Goal: Transaction & Acquisition: Purchase product/service

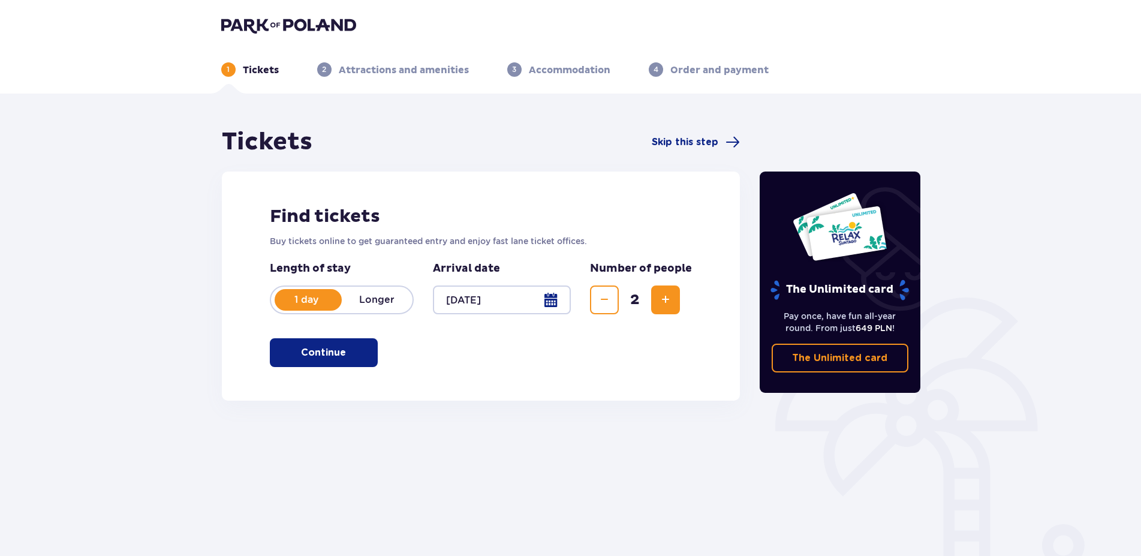
click at [362, 346] on button "Continue" at bounding box center [324, 352] width 108 height 29
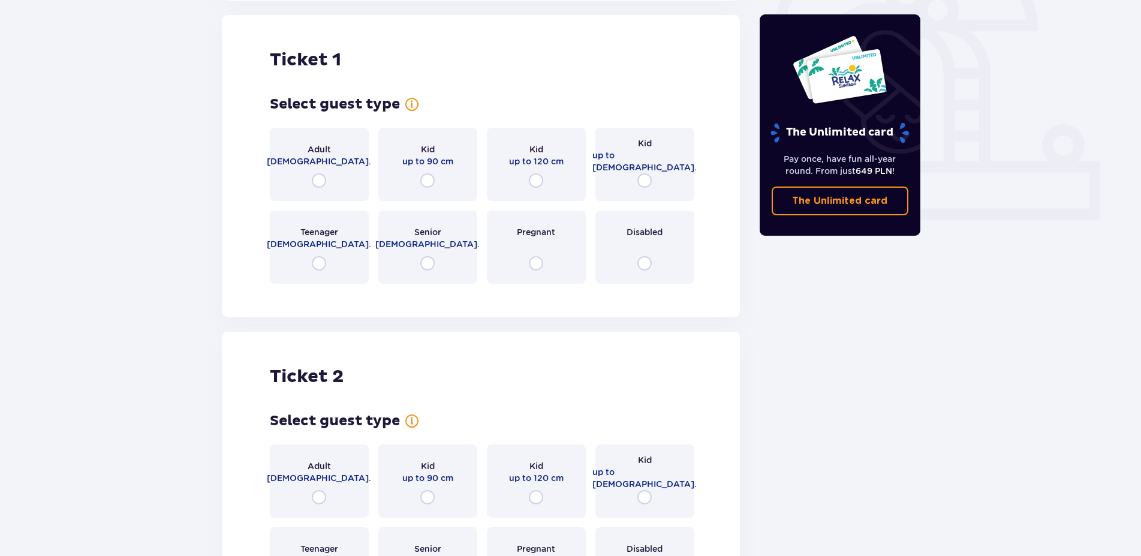
scroll to position [401, 0]
click at [324, 185] on input "radio" at bounding box center [319, 180] width 14 height 14
radio input "true"
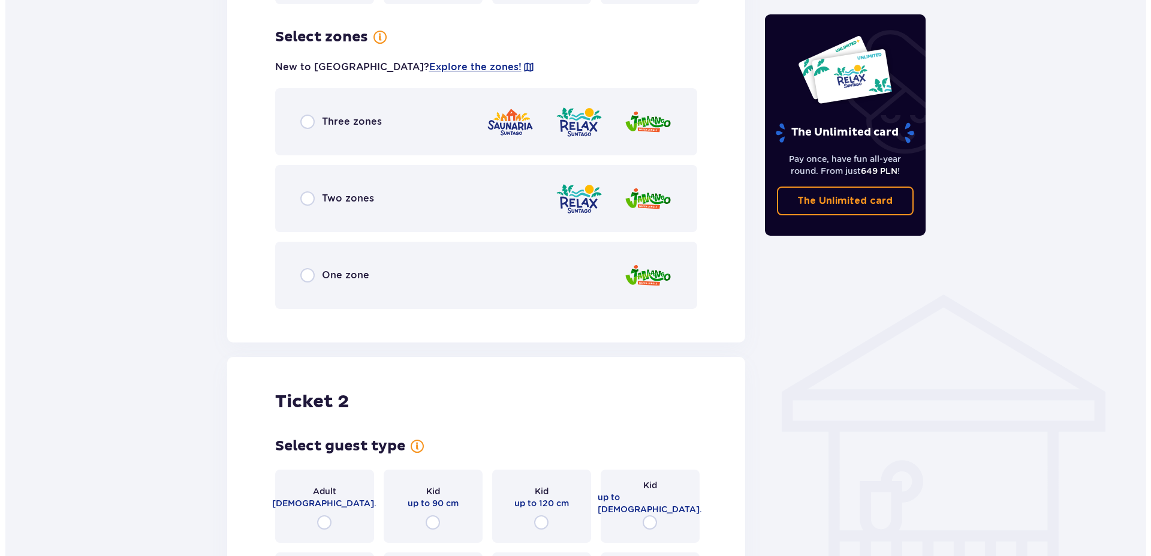
scroll to position [693, 0]
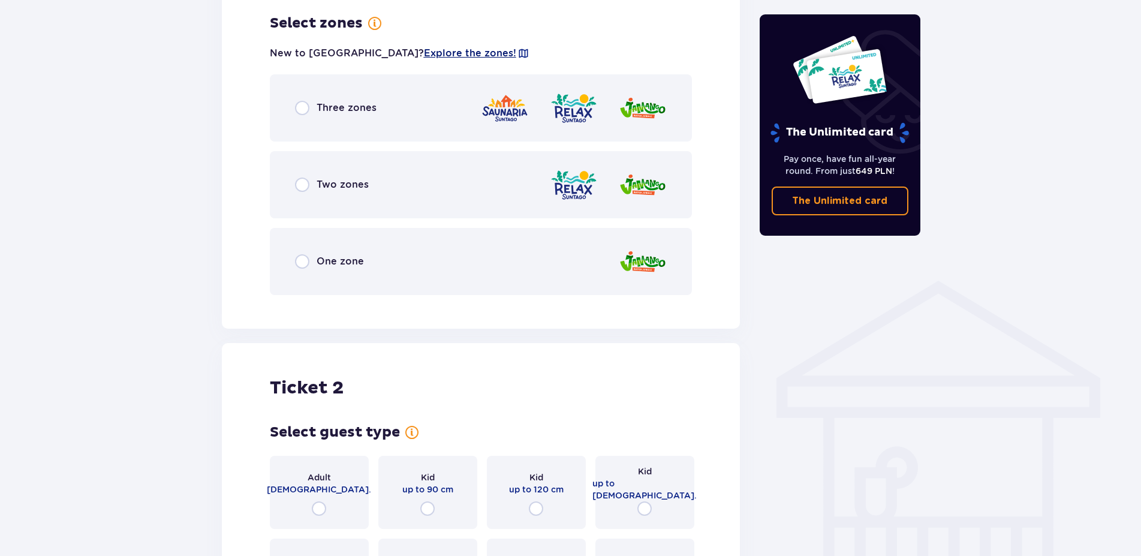
click at [424, 55] on span "Explore the zones!" at bounding box center [470, 53] width 92 height 13
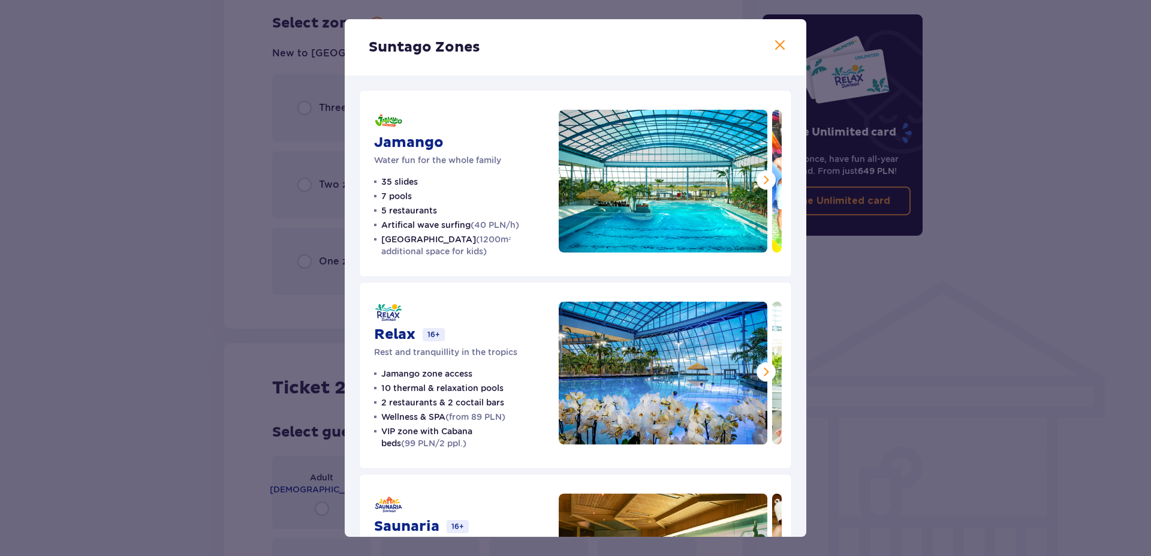
click at [759, 178] on span at bounding box center [766, 180] width 14 height 14
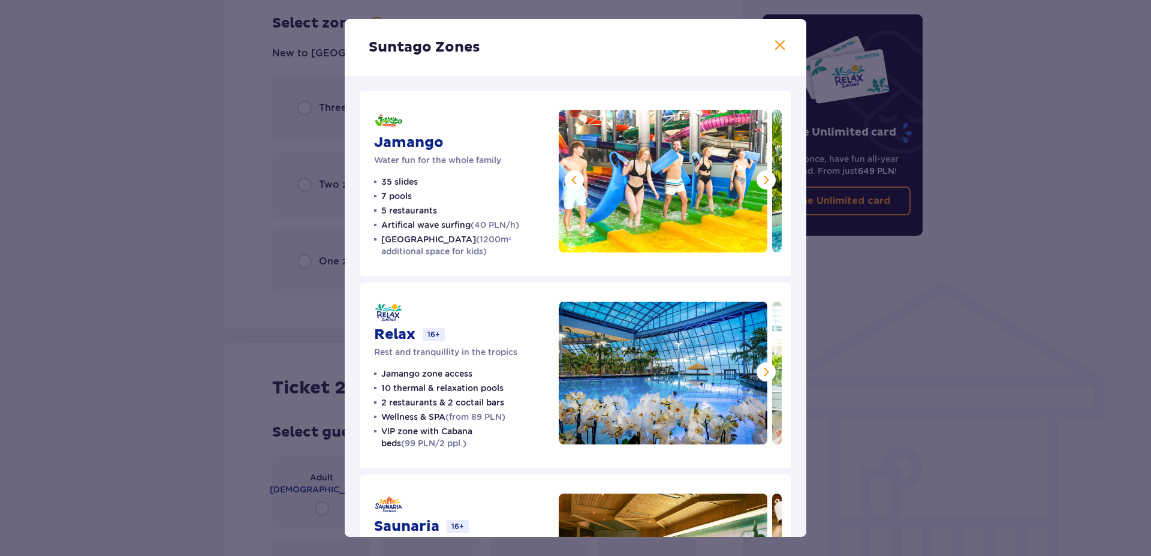
click at [759, 178] on span at bounding box center [766, 180] width 14 height 14
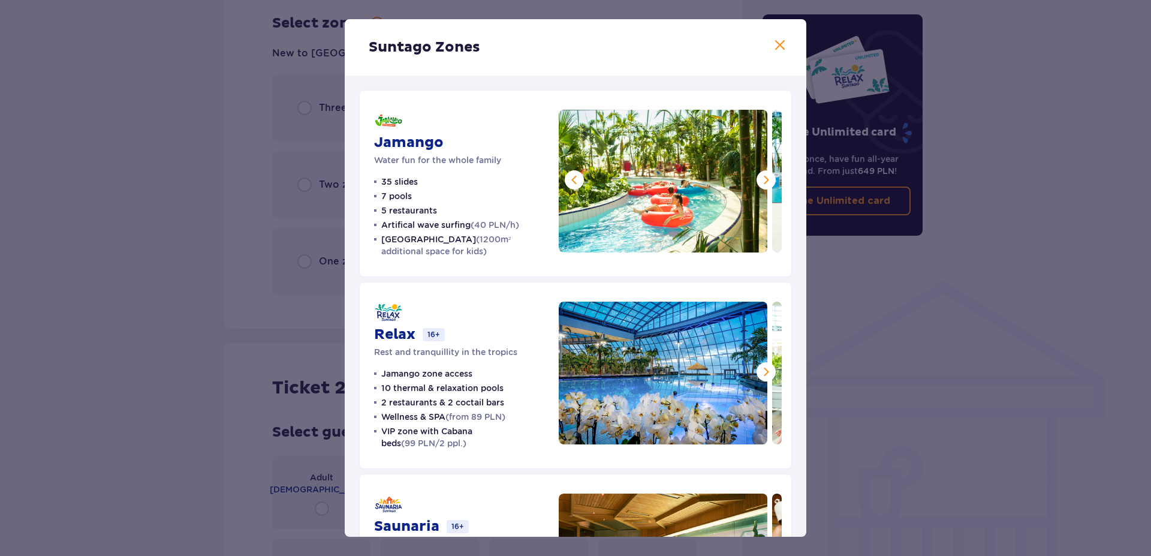
click at [759, 178] on span at bounding box center [766, 180] width 14 height 14
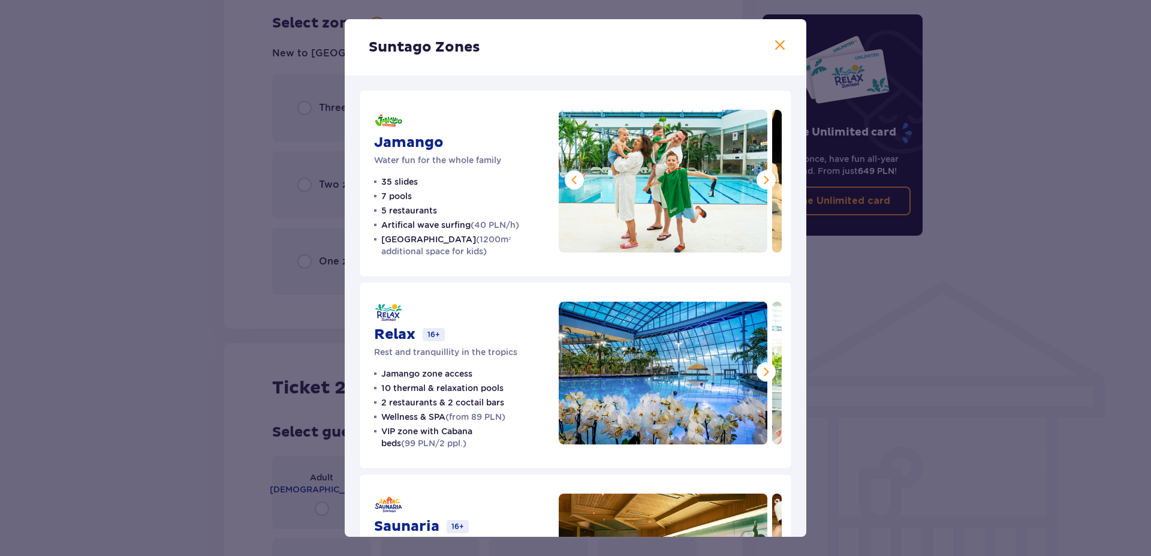
click at [759, 178] on span at bounding box center [766, 180] width 14 height 14
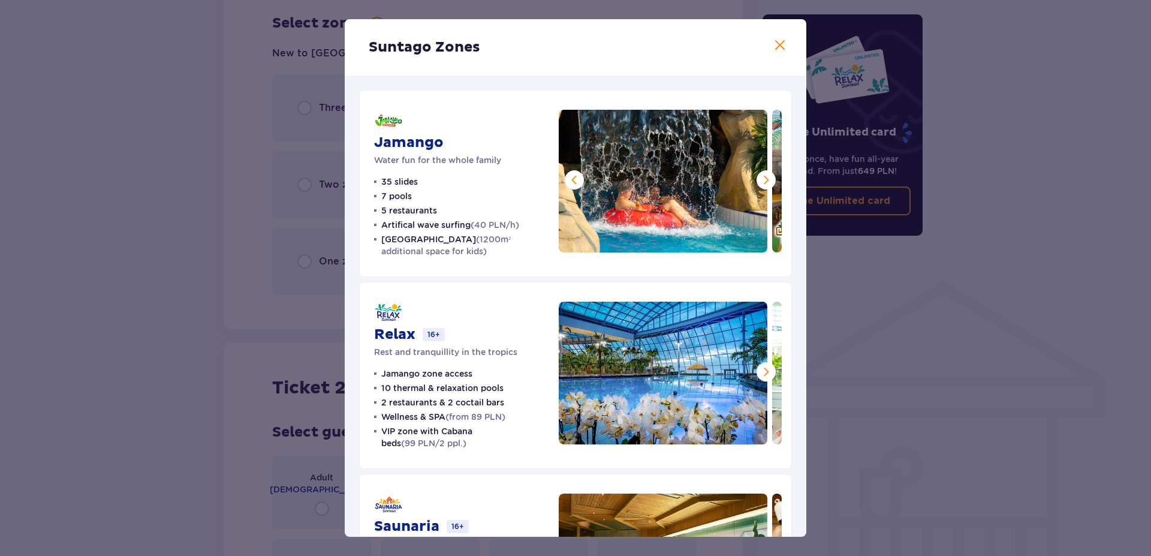
scroll to position [68, 0]
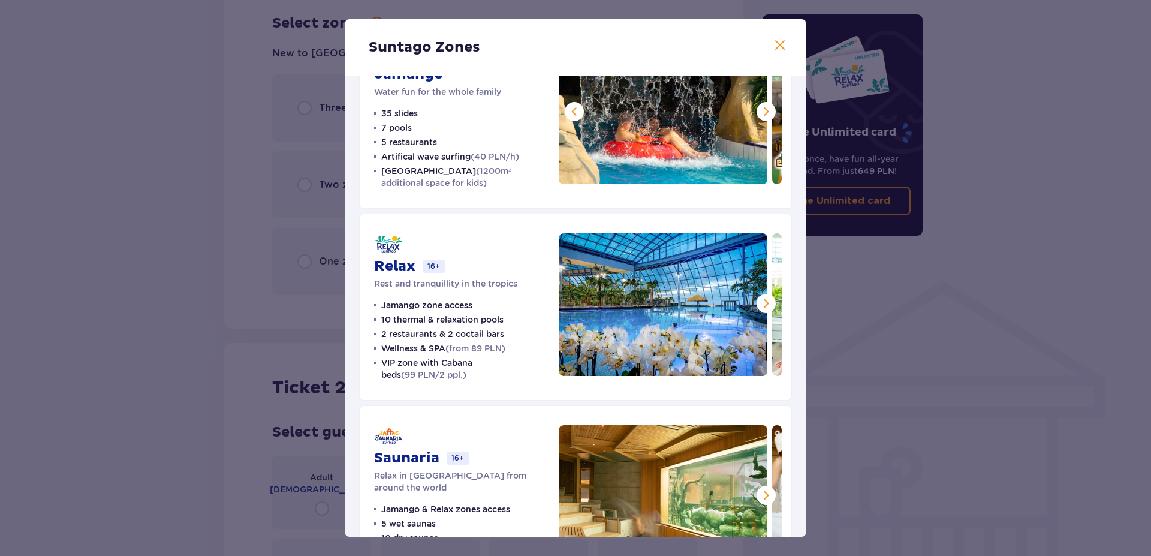
click at [759, 299] on span at bounding box center [766, 303] width 14 height 14
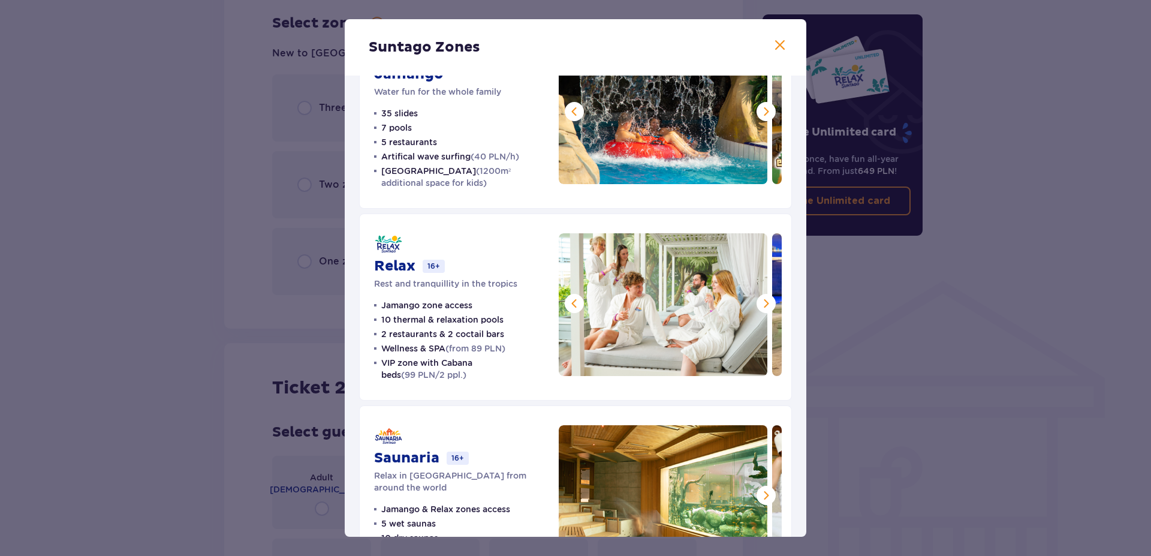
click at [759, 299] on span at bounding box center [766, 303] width 14 height 14
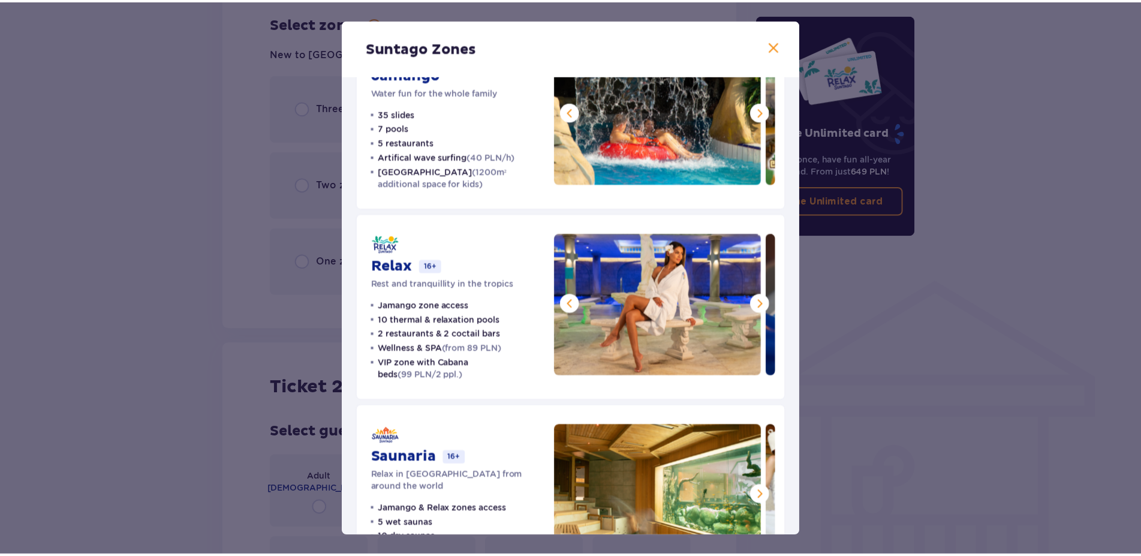
scroll to position [139, 0]
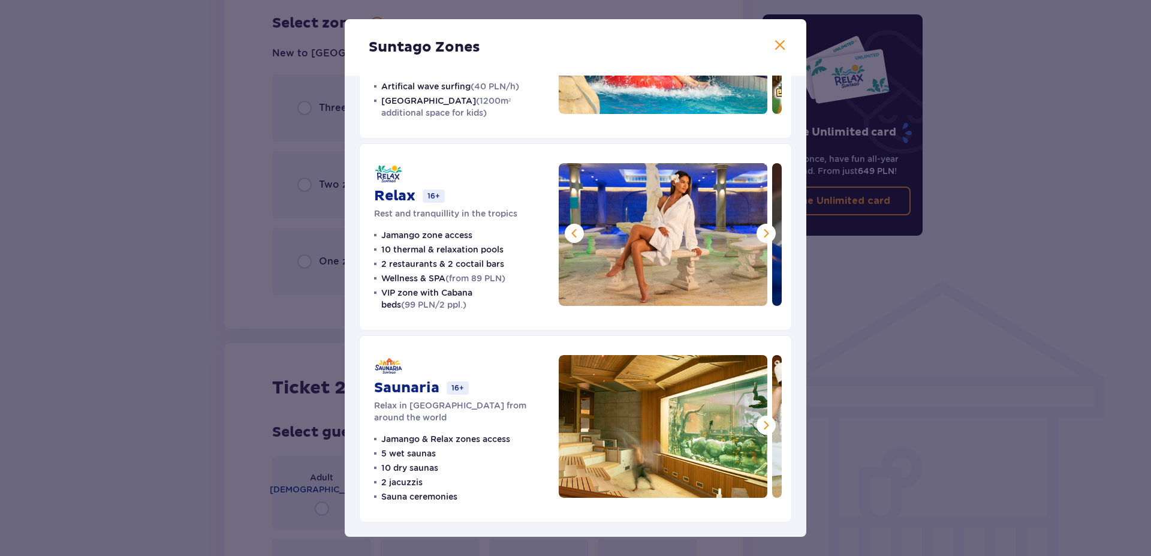
click at [759, 429] on span at bounding box center [766, 425] width 14 height 14
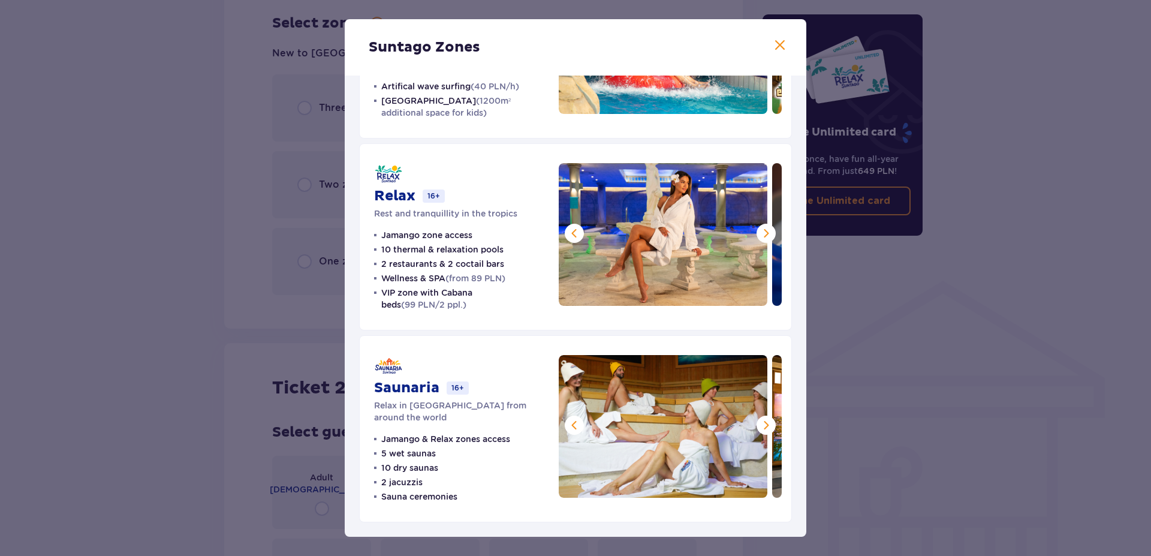
click at [759, 429] on span at bounding box center [766, 425] width 14 height 14
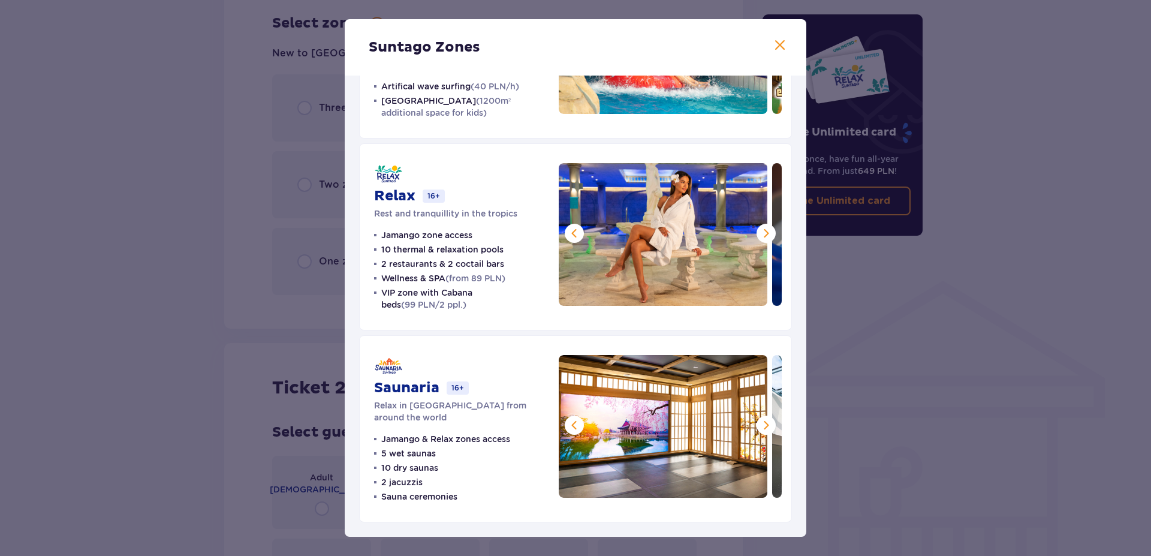
click at [759, 429] on span at bounding box center [766, 425] width 14 height 14
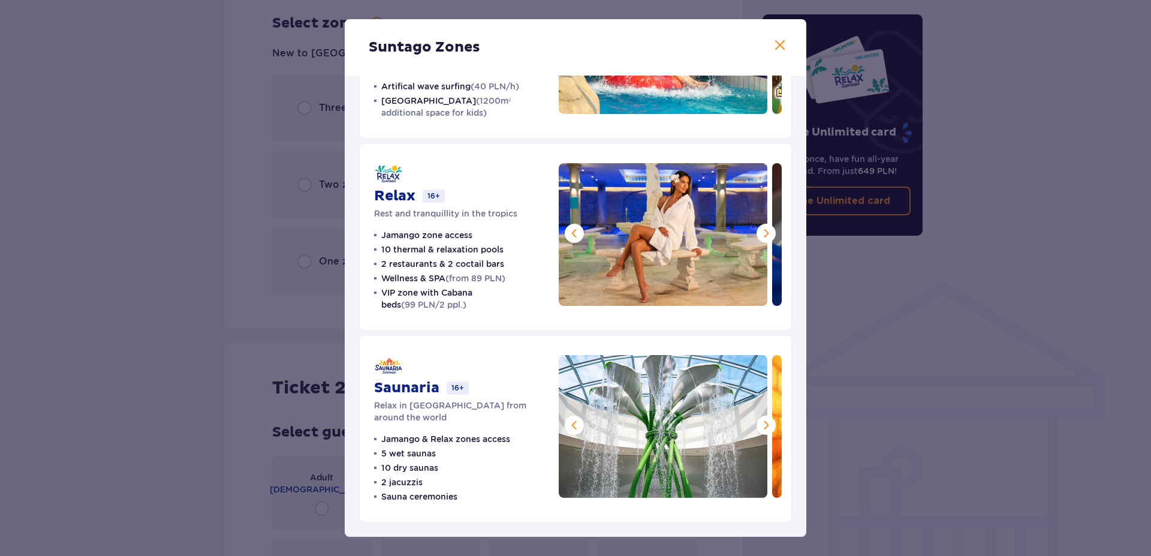
click at [759, 429] on span at bounding box center [766, 425] width 14 height 14
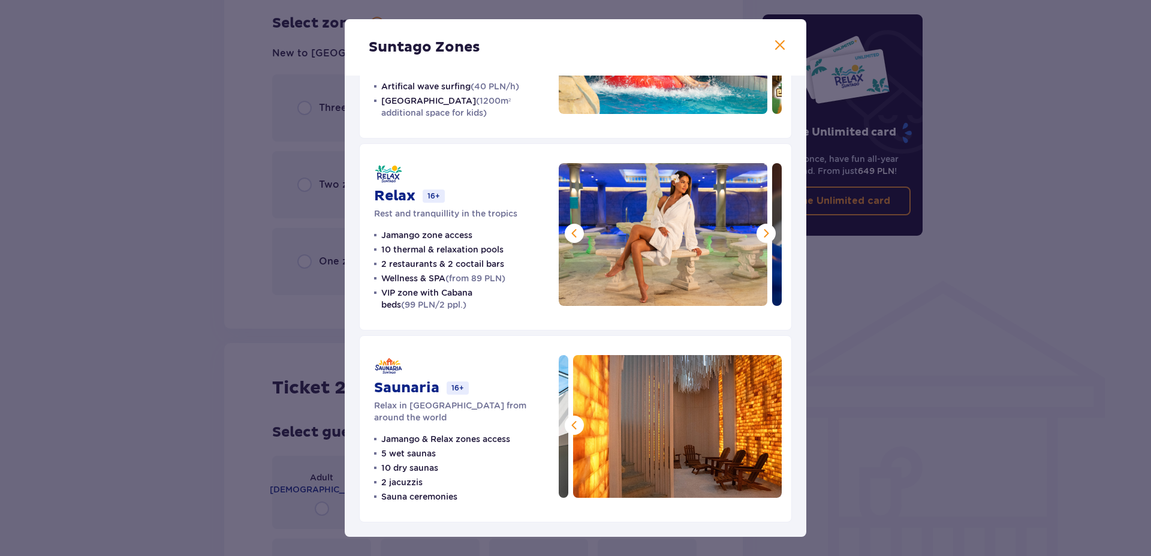
click at [756, 429] on img at bounding box center [677, 426] width 209 height 143
click at [773, 51] on span at bounding box center [780, 45] width 14 height 14
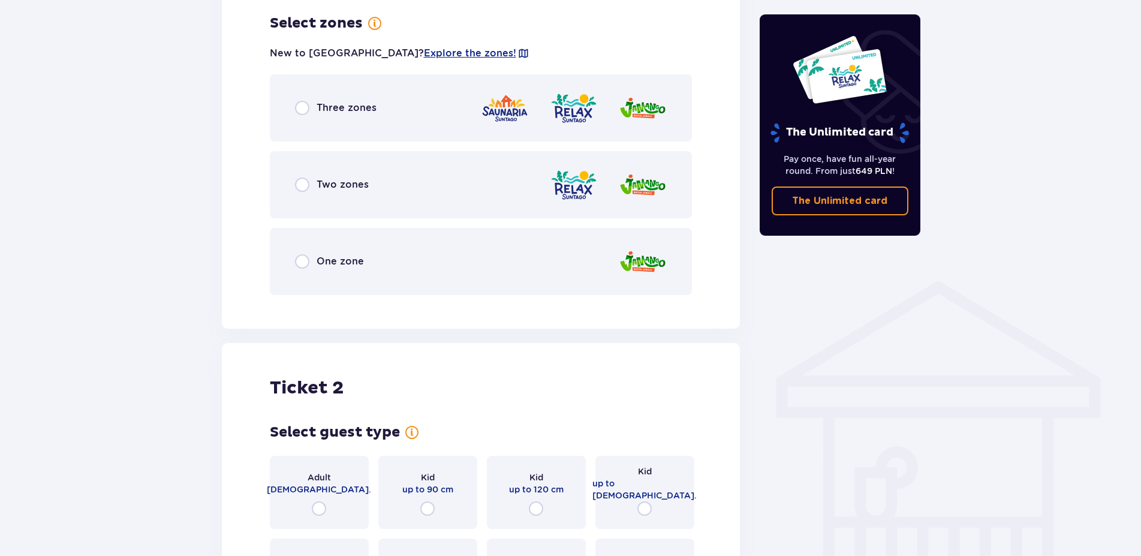
click at [308, 187] on input "radio" at bounding box center [302, 185] width 14 height 14
radio input "true"
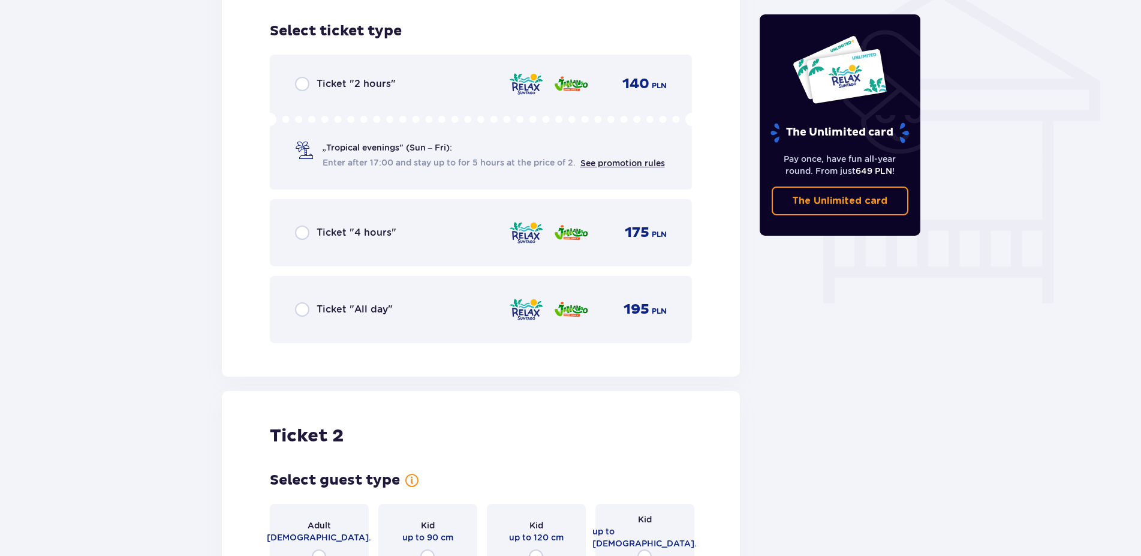
scroll to position [998, 0]
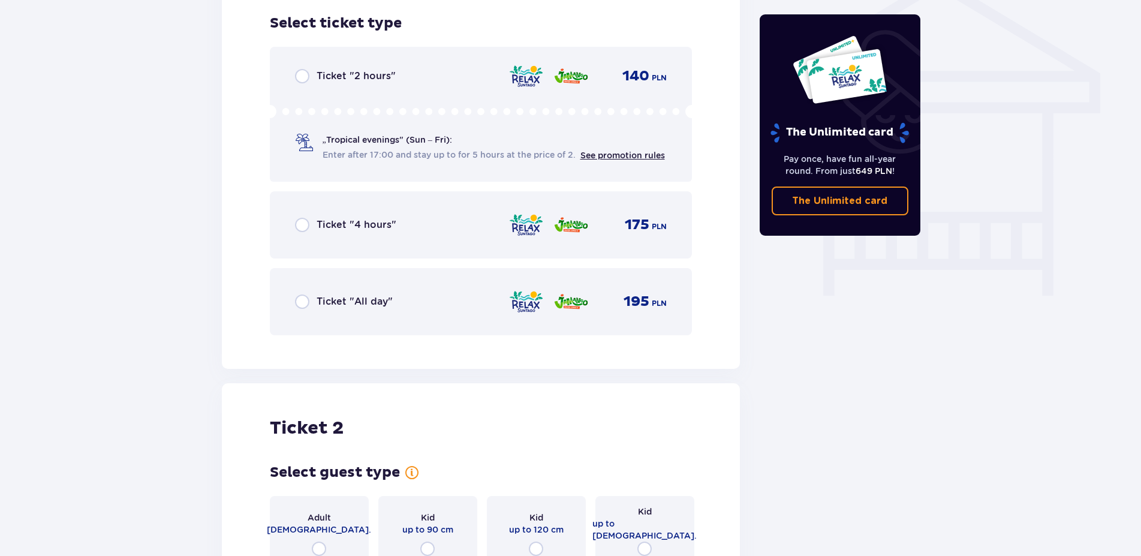
click at [297, 300] on input "radio" at bounding box center [302, 301] width 14 height 14
radio input "true"
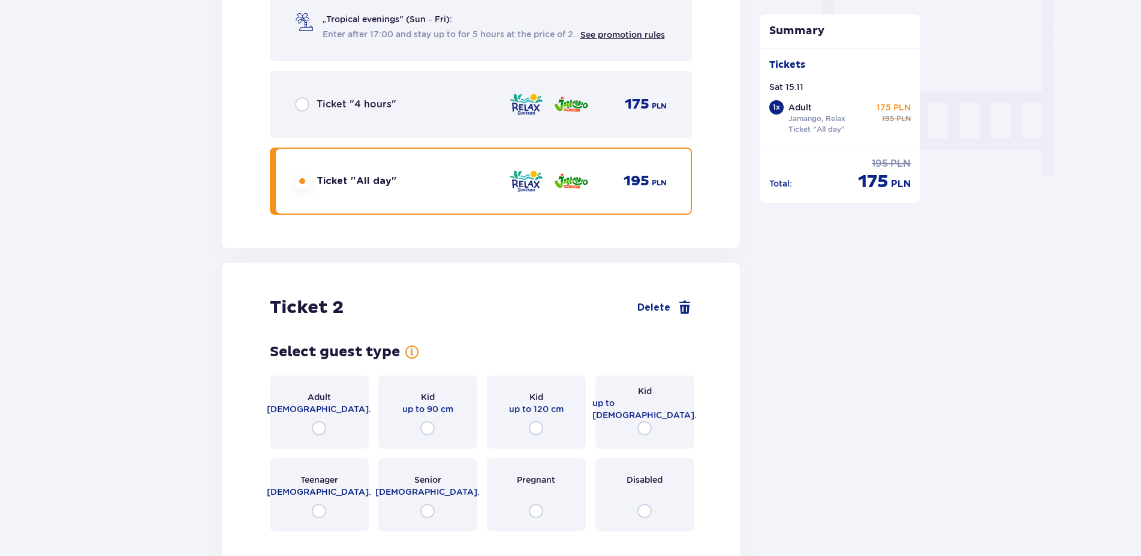
scroll to position [1257, 0]
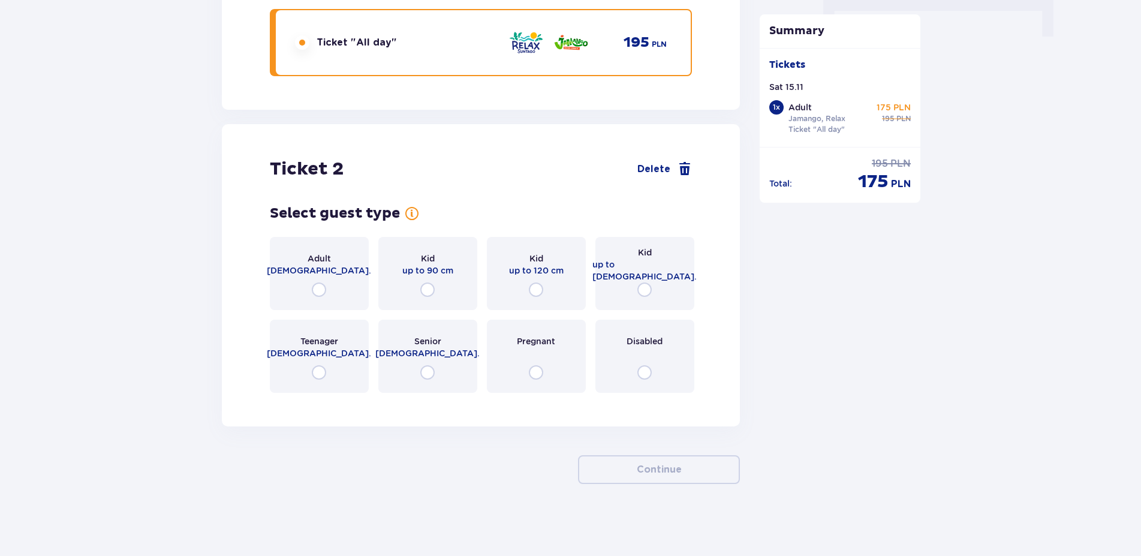
click at [321, 289] on input "radio" at bounding box center [319, 289] width 14 height 14
radio input "true"
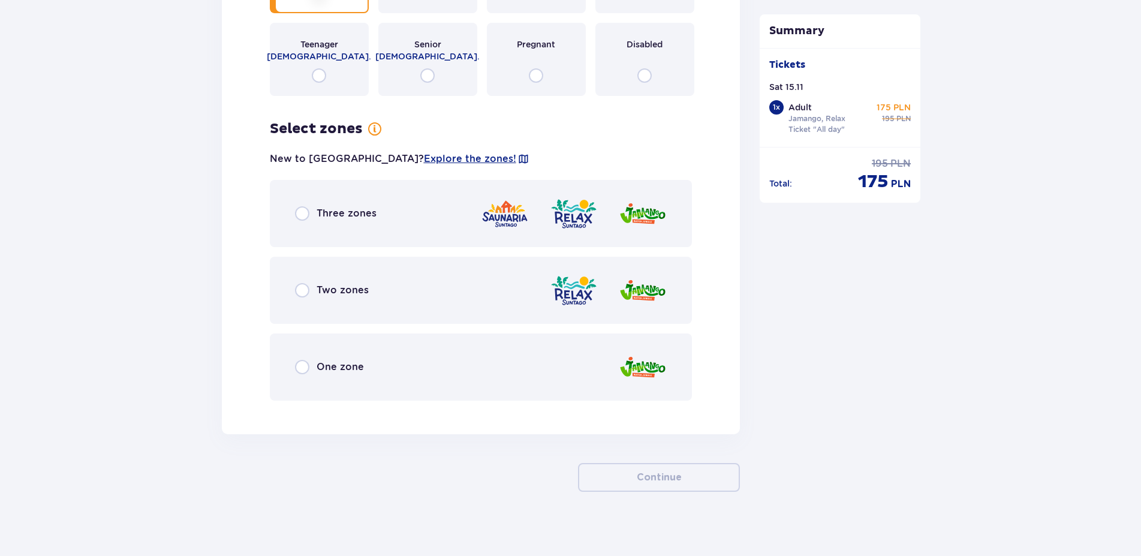
scroll to position [1562, 0]
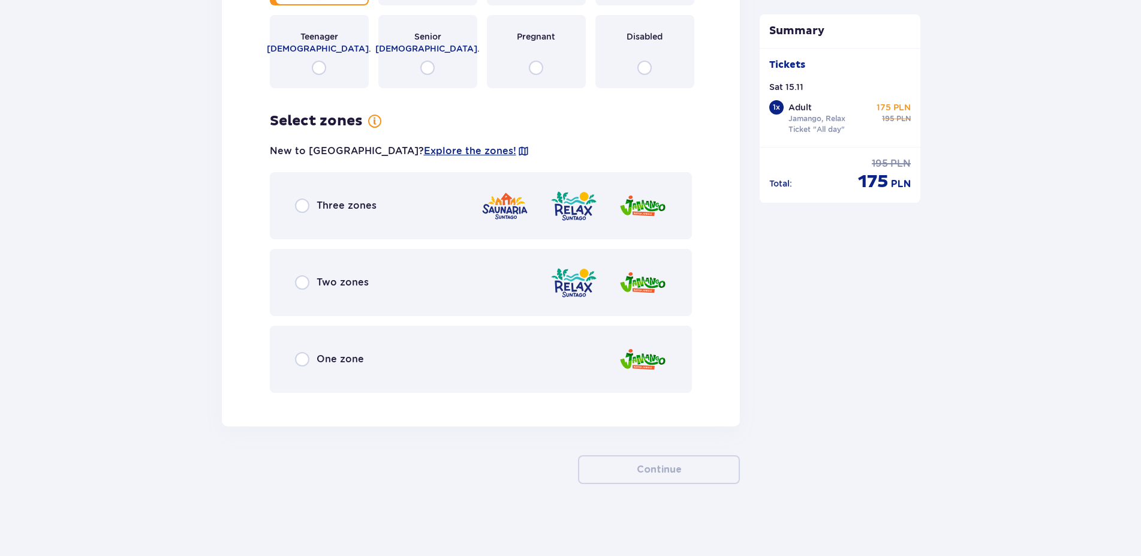
click at [309, 288] on input "radio" at bounding box center [302, 282] width 14 height 14
radio input "true"
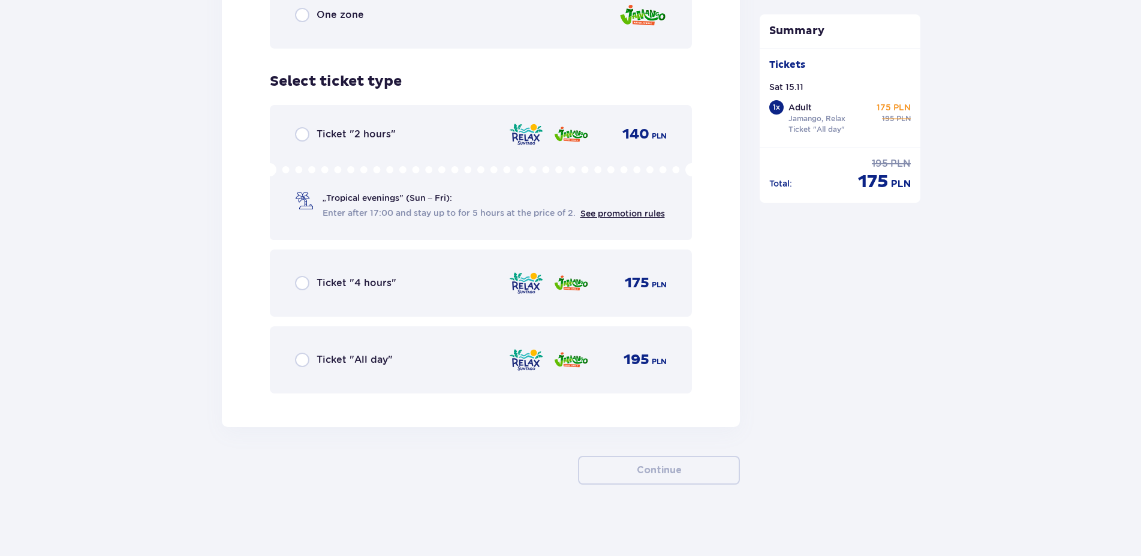
scroll to position [1906, 0]
click at [303, 356] on input "radio" at bounding box center [302, 359] width 14 height 14
radio input "true"
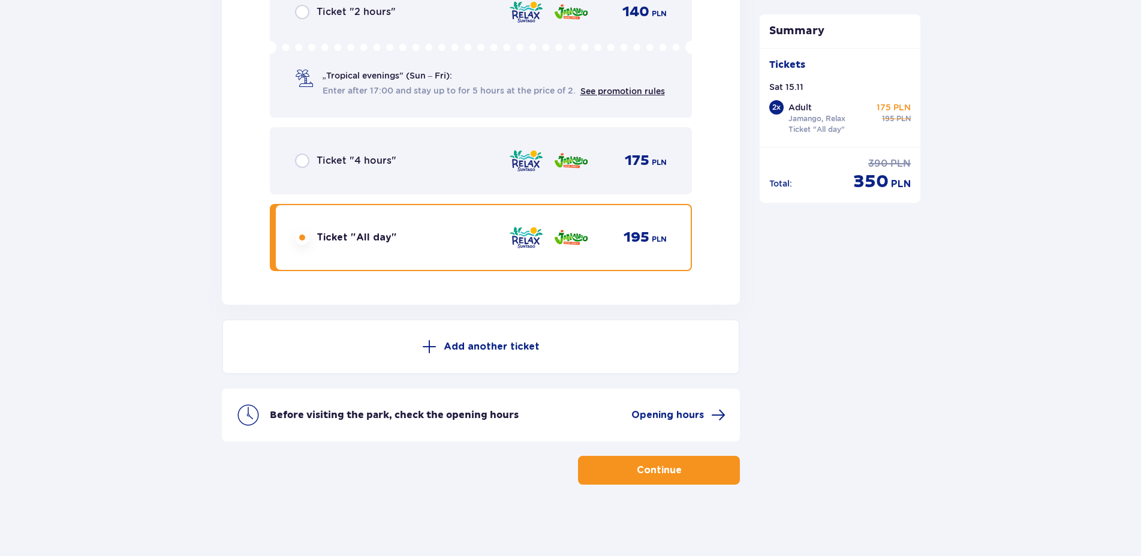
scroll to position [2029, 0]
click at [486, 347] on p "Add another ticket" at bounding box center [492, 345] width 96 height 13
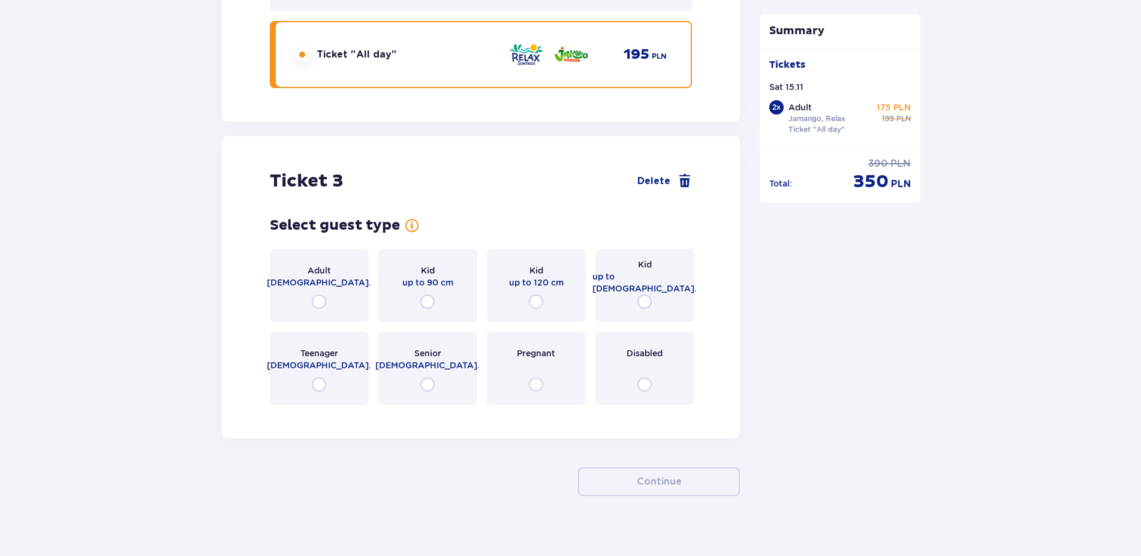
scroll to position [2368, 0]
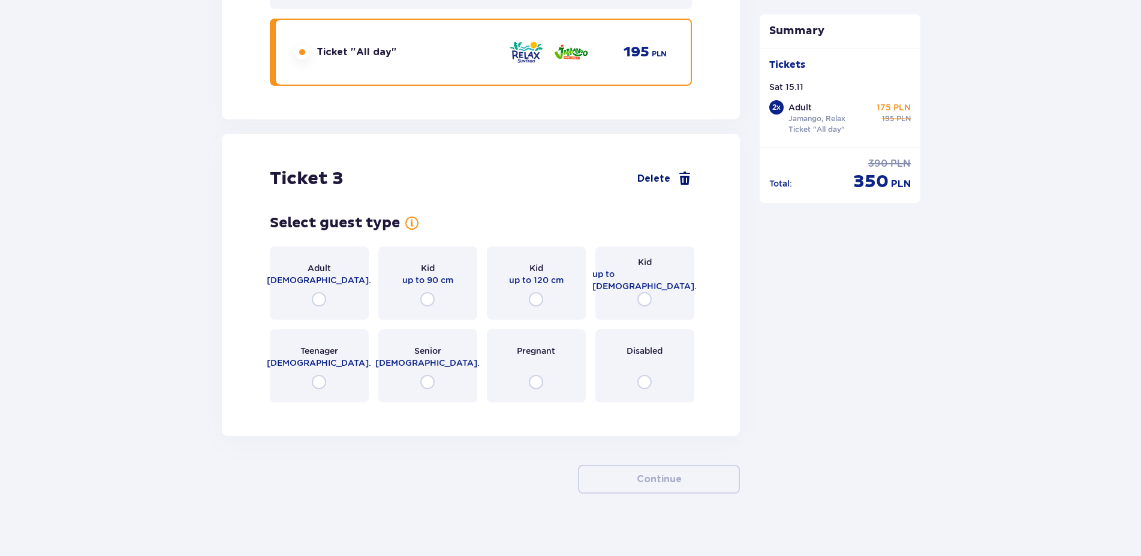
click at [660, 172] on span "Delete" at bounding box center [653, 178] width 33 height 13
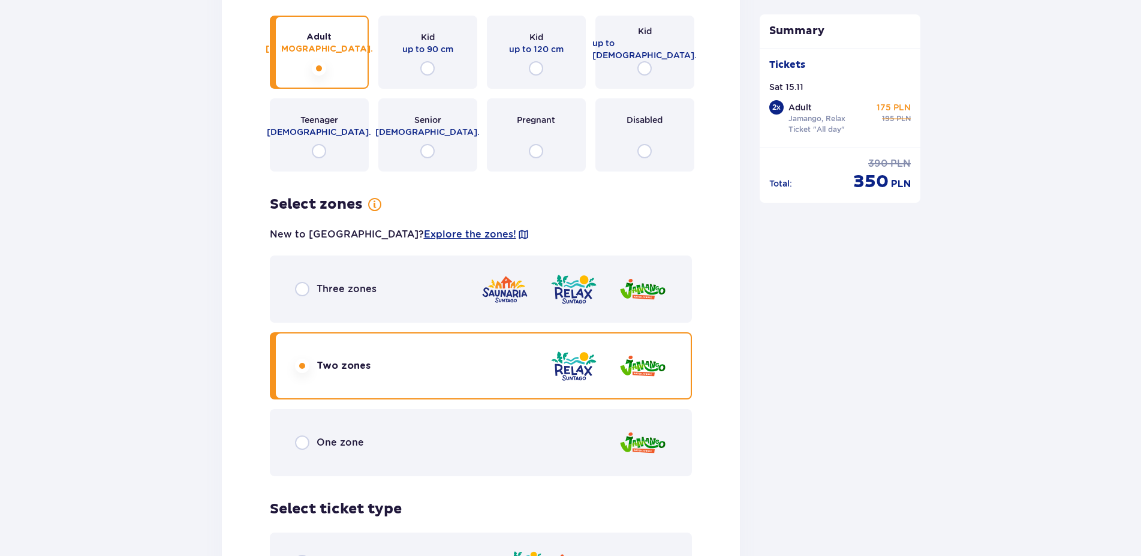
scroll to position [1539, 0]
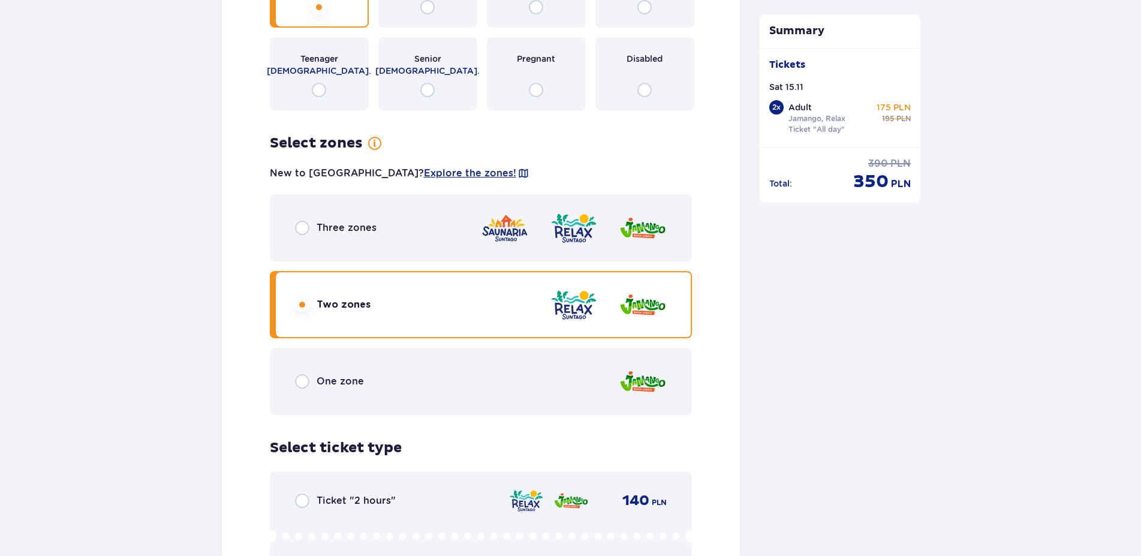
click at [287, 228] on div "Three zones" at bounding box center [481, 227] width 423 height 67
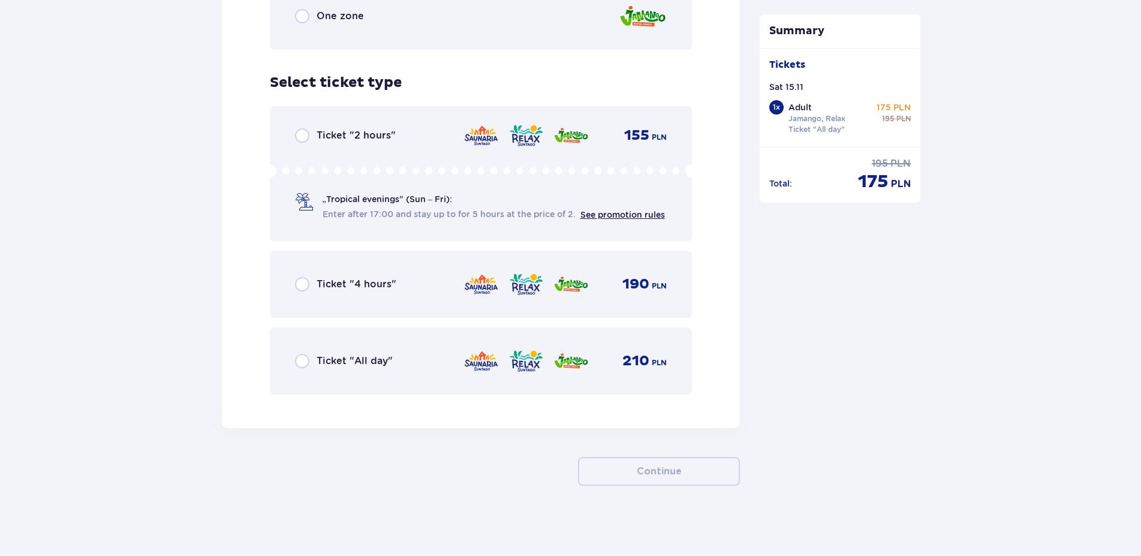
scroll to position [1906, 0]
click at [301, 350] on div "Ticket "All day" 210 PLN" at bounding box center [481, 359] width 372 height 25
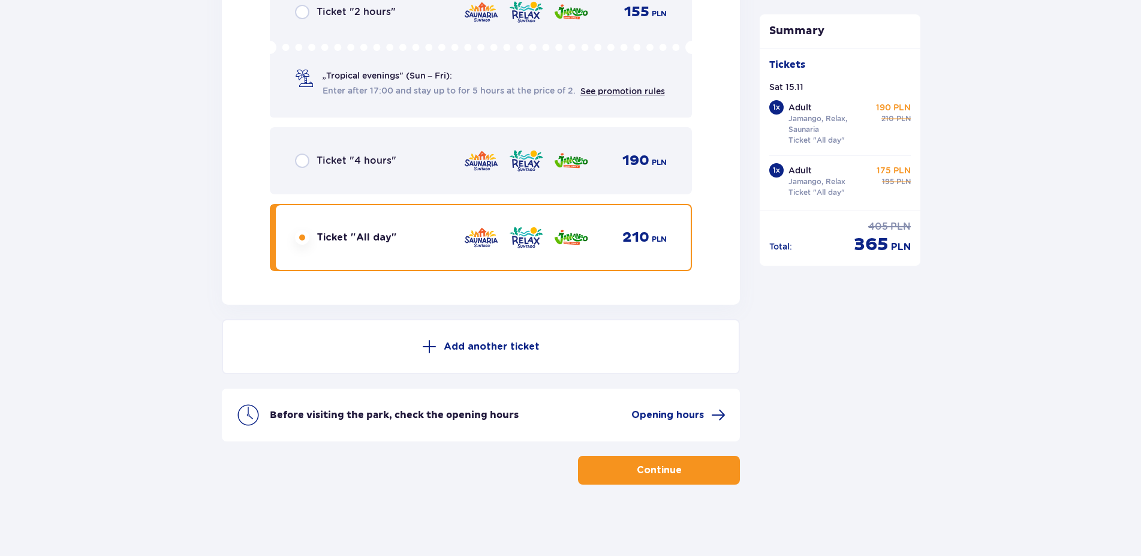
scroll to position [2029, 0]
click at [681, 470] on span "button" at bounding box center [684, 469] width 14 height 14
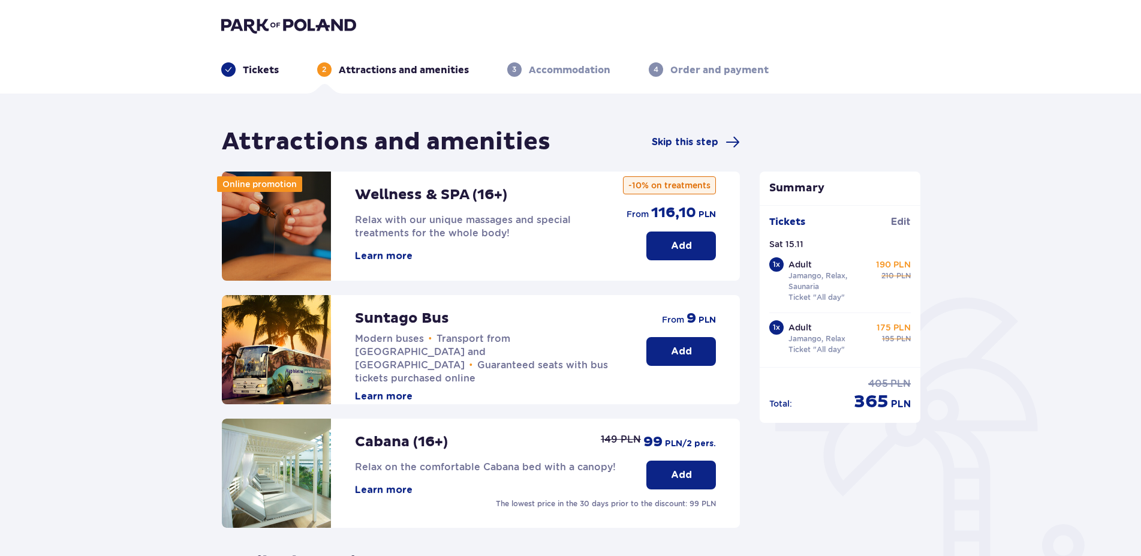
scroll to position [61, 0]
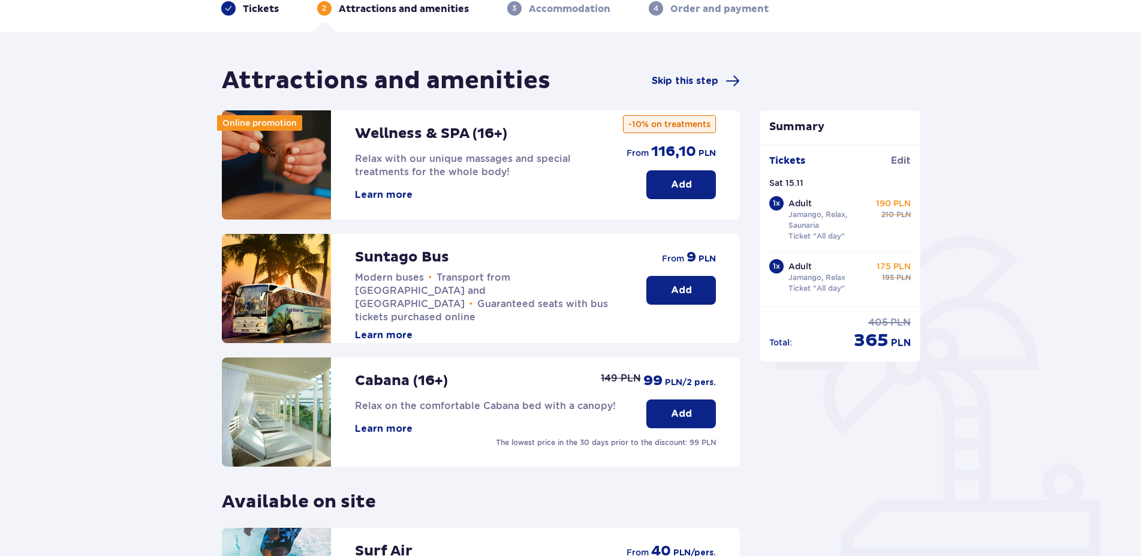
click at [692, 293] on button "Add" at bounding box center [681, 290] width 70 height 29
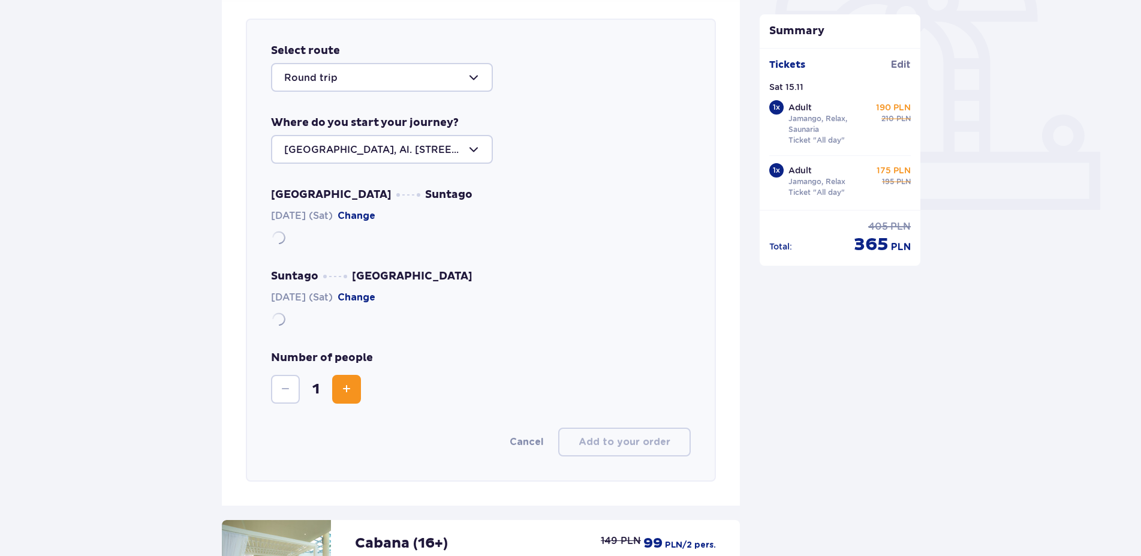
scroll to position [414, 0]
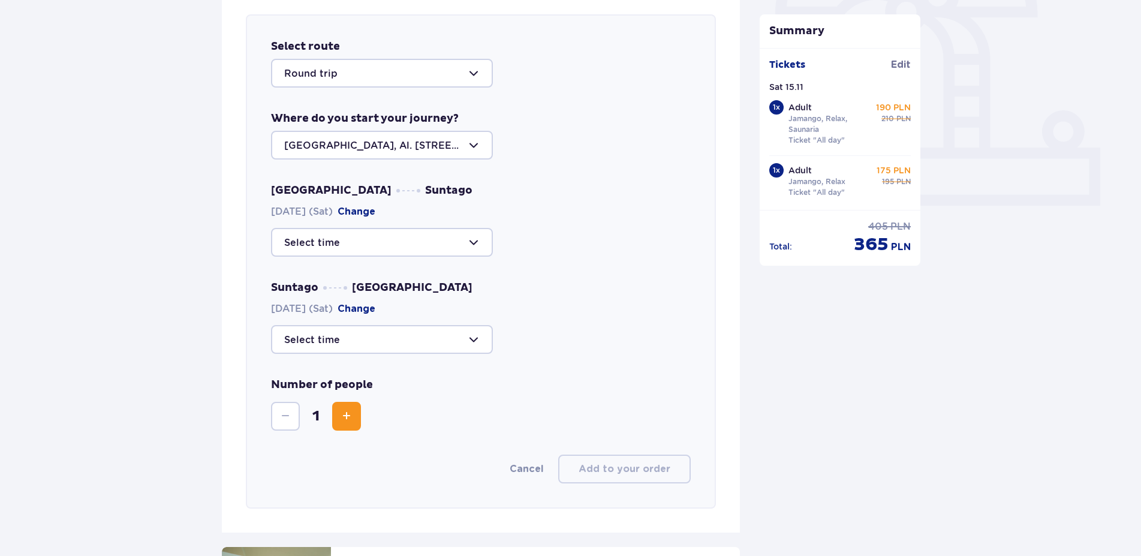
click at [382, 74] on div at bounding box center [382, 73] width 222 height 29
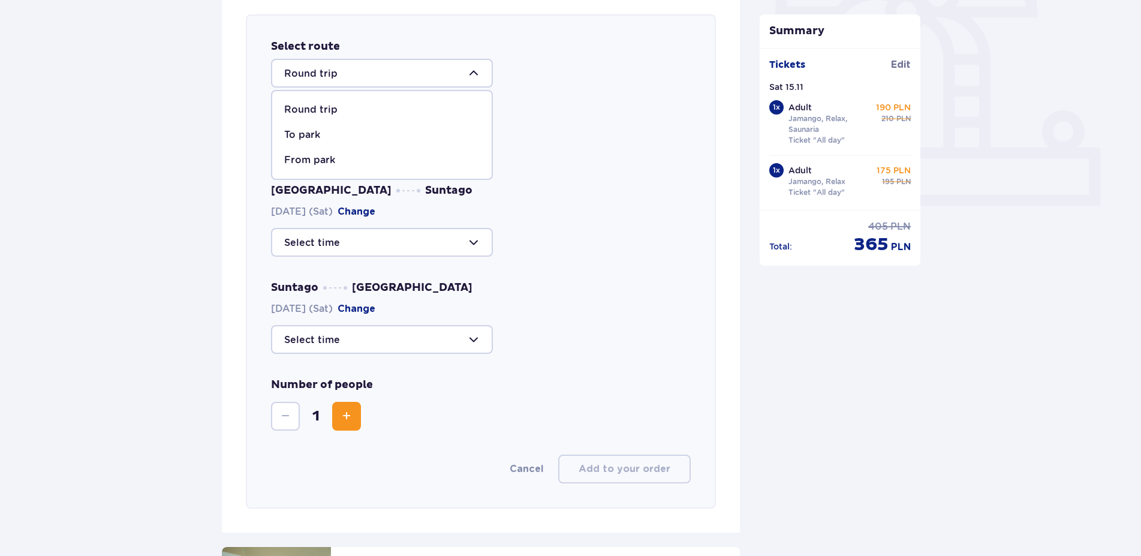
click at [382, 74] on div at bounding box center [382, 73] width 222 height 29
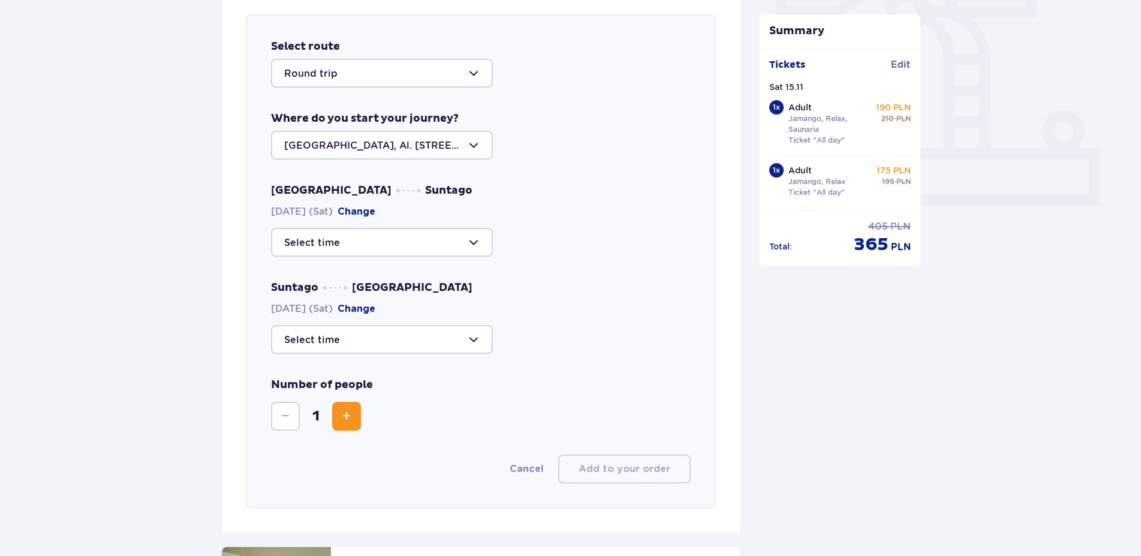
click at [398, 144] on div at bounding box center [382, 145] width 222 height 29
click at [380, 181] on p "Warsaw, Al. Jerozolimskie 56" at bounding box center [381, 188] width 195 height 26
click at [369, 236] on div at bounding box center [382, 242] width 222 height 29
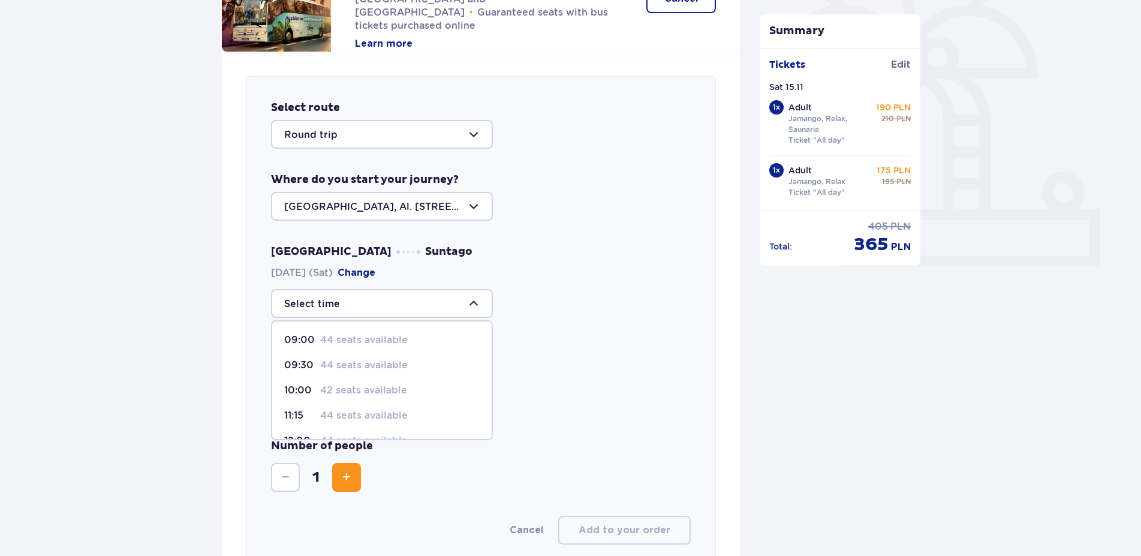
click at [326, 345] on p "44 seats available" at bounding box center [364, 339] width 88 height 13
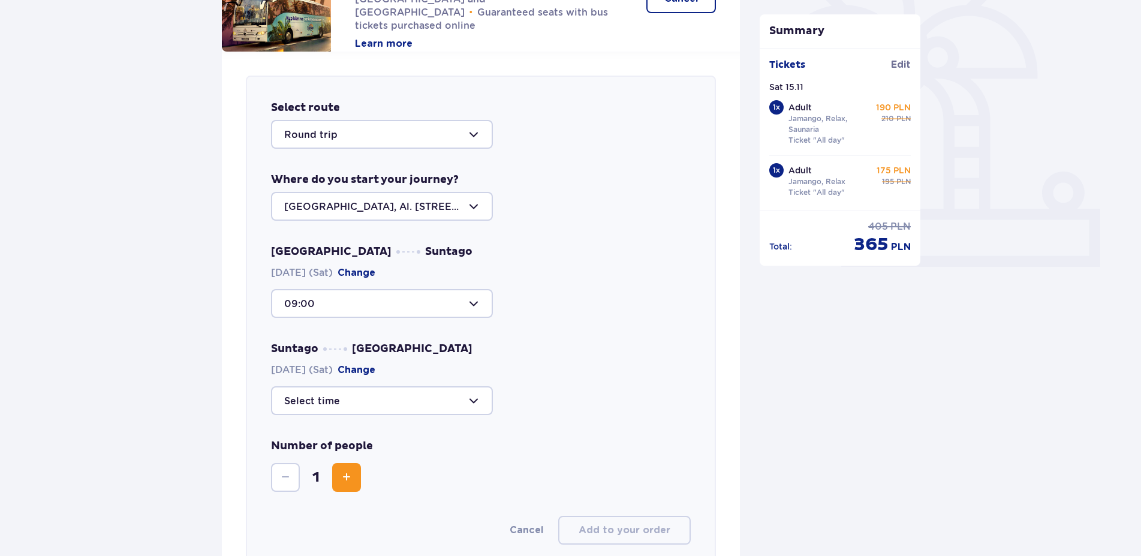
type input "09:00"
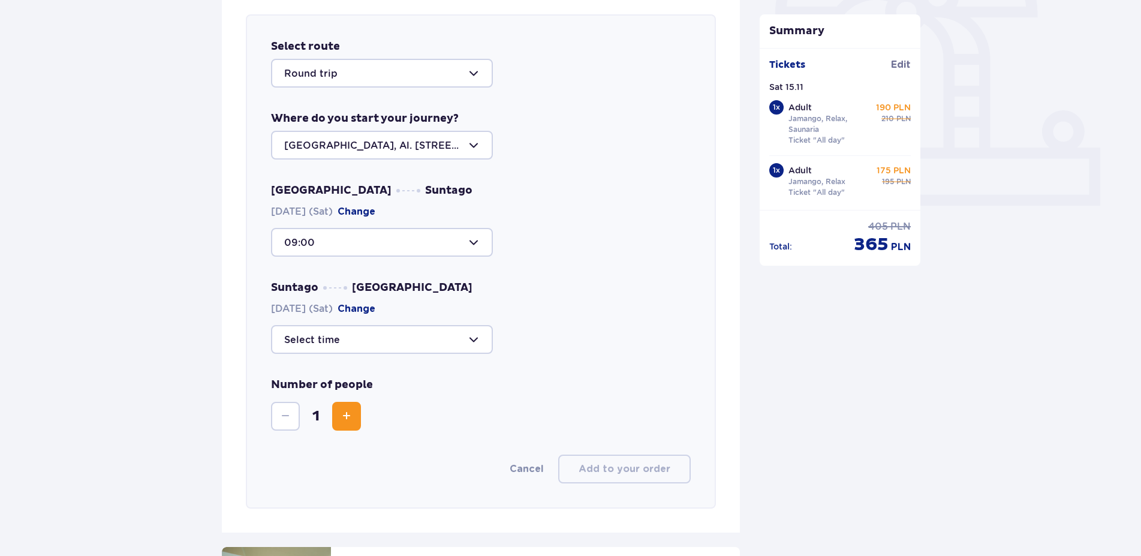
click at [326, 345] on div at bounding box center [382, 339] width 222 height 29
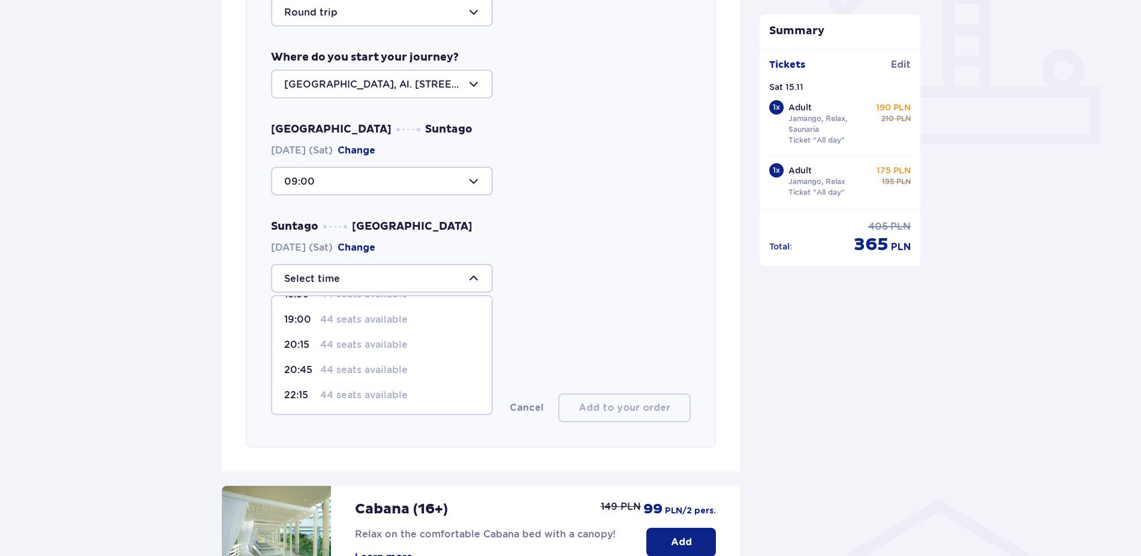
click at [369, 399] on p "44 seats available" at bounding box center [364, 395] width 88 height 13
type input "22:15"
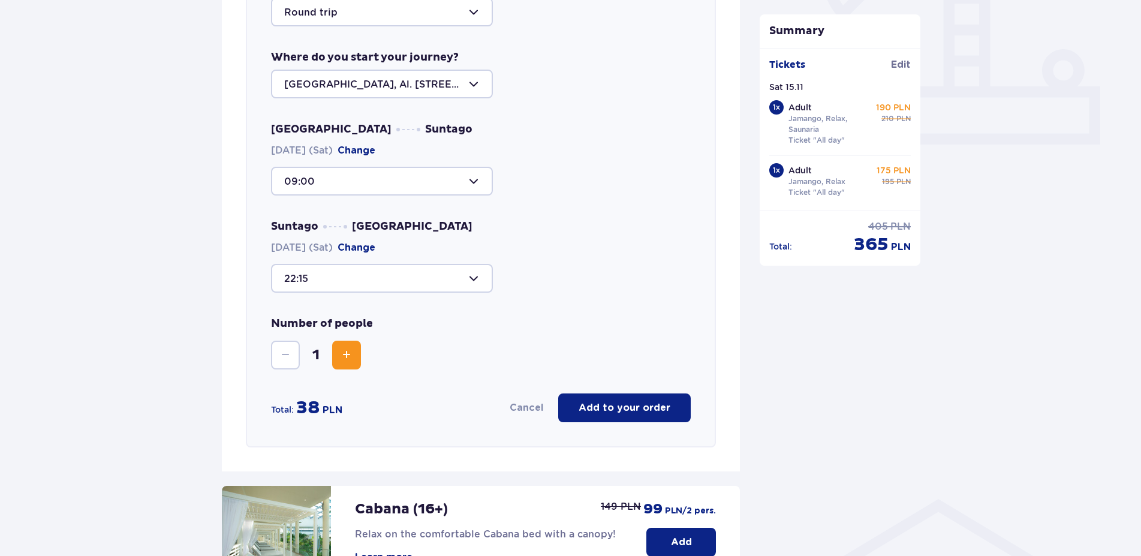
click at [369, 278] on div at bounding box center [382, 278] width 222 height 29
click at [324, 396] on p "44 seats available" at bounding box center [364, 395] width 88 height 13
click at [347, 366] on button "Increase" at bounding box center [346, 355] width 29 height 29
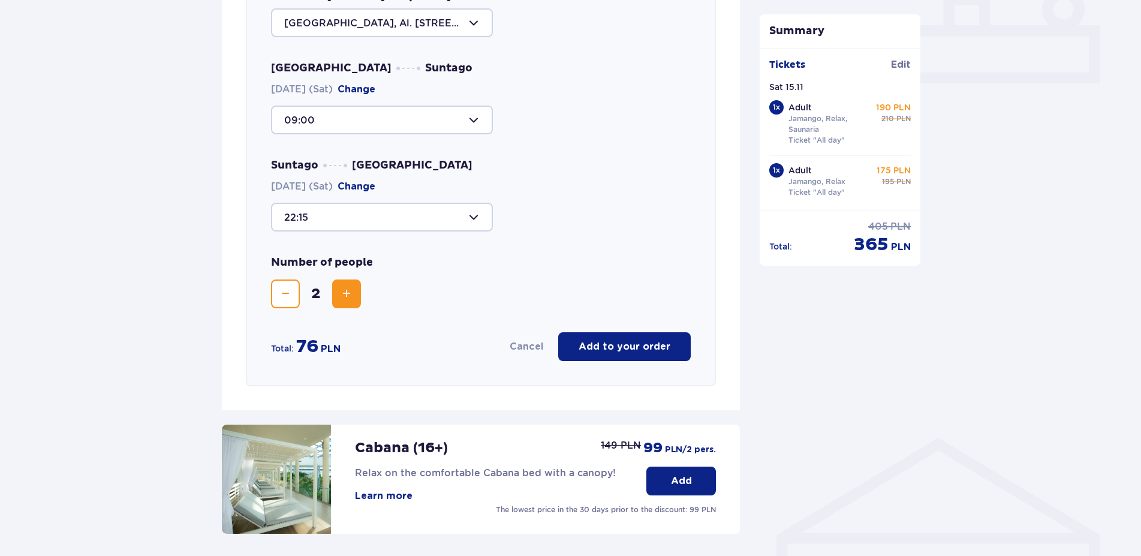
click at [604, 363] on div "Select route Round trip Where do you start your journey? Warsaw, Al. Jerozolims…" at bounding box center [481, 139] width 471 height 494
click at [630, 350] on p "Add to your order" at bounding box center [625, 346] width 92 height 13
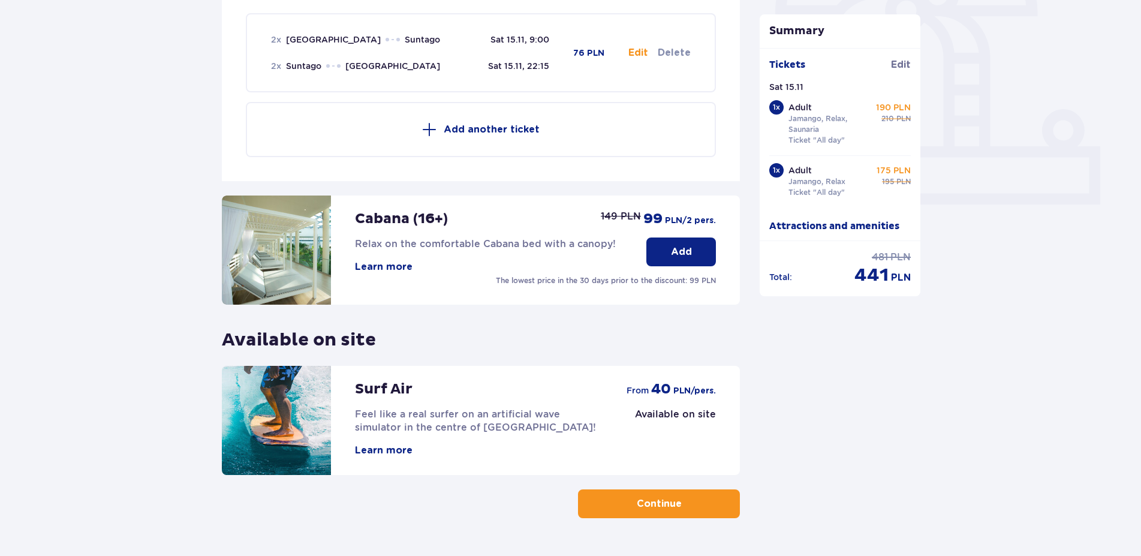
scroll to position [414, 0]
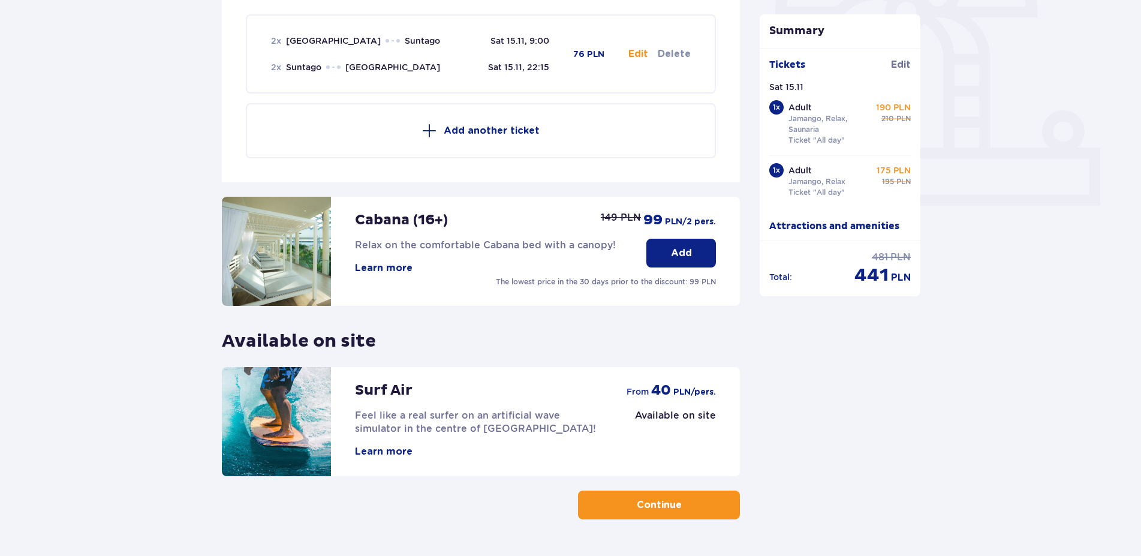
click at [689, 264] on button "Add" at bounding box center [681, 253] width 70 height 29
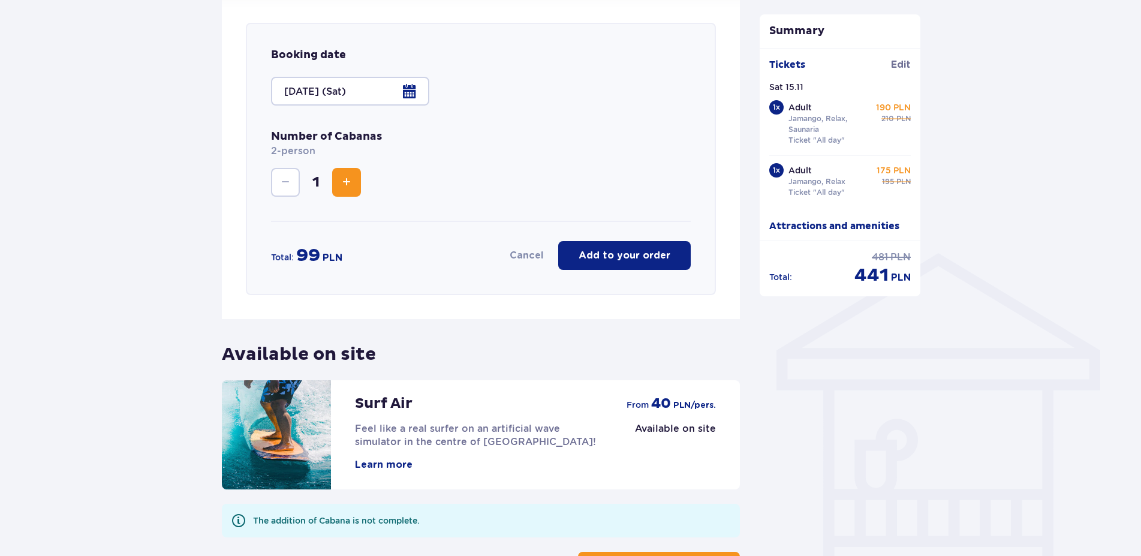
scroll to position [729, 0]
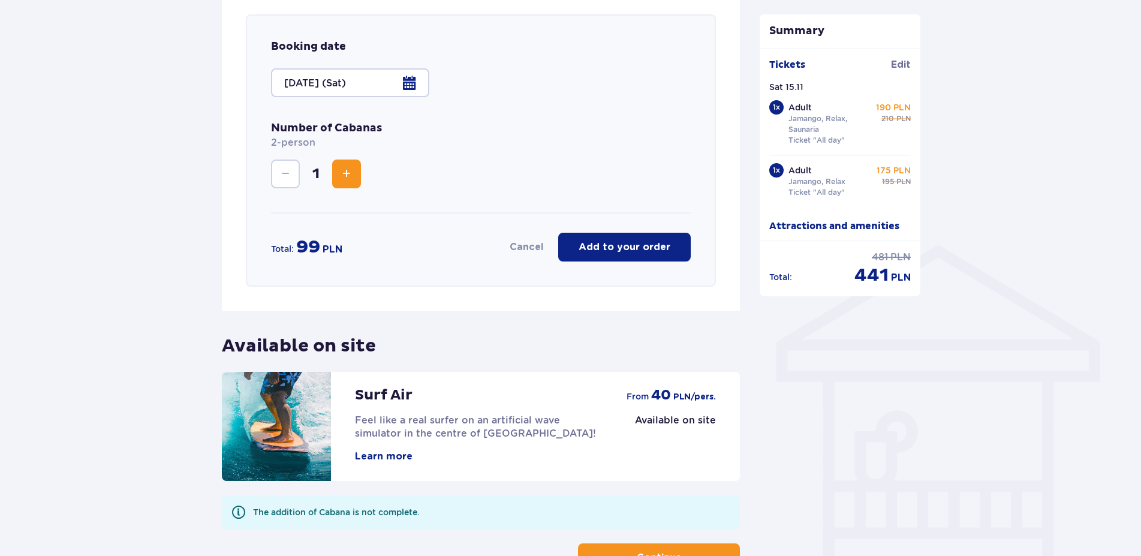
click at [661, 257] on button "Add to your order" at bounding box center [624, 247] width 133 height 29
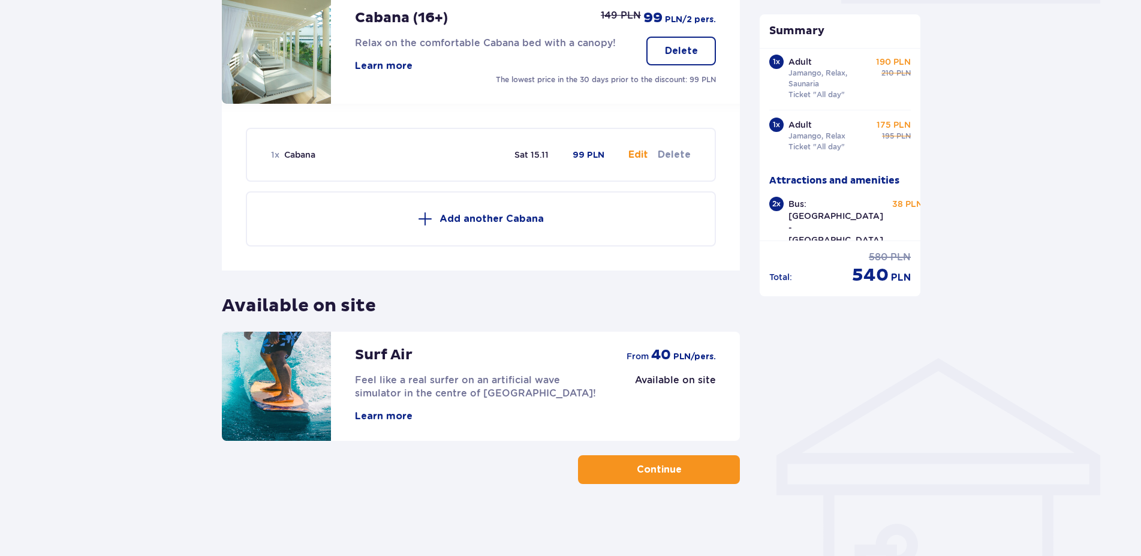
scroll to position [0, 0]
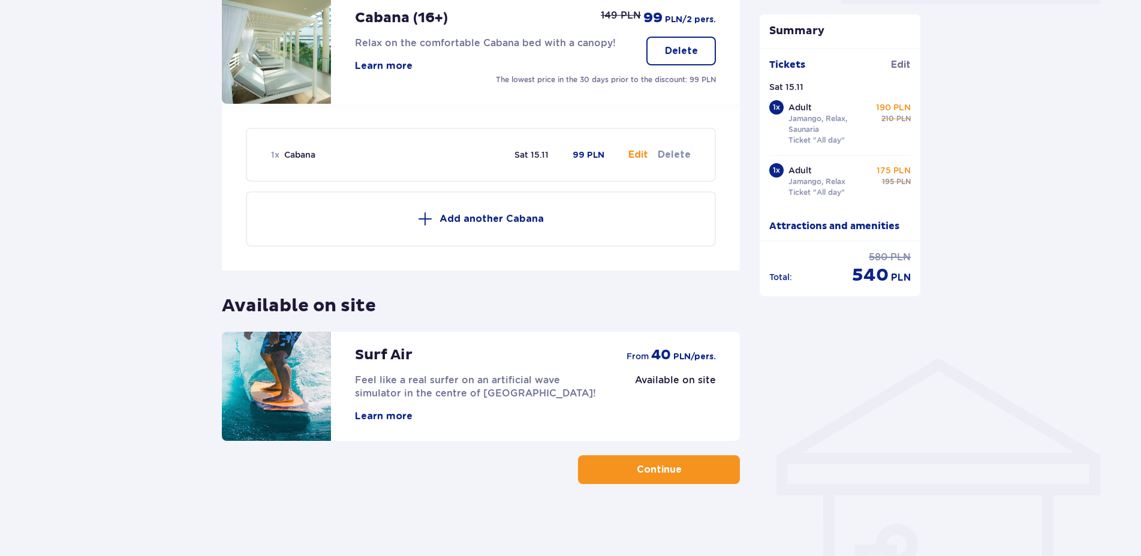
click at [699, 457] on button "Continue" at bounding box center [659, 469] width 162 height 29
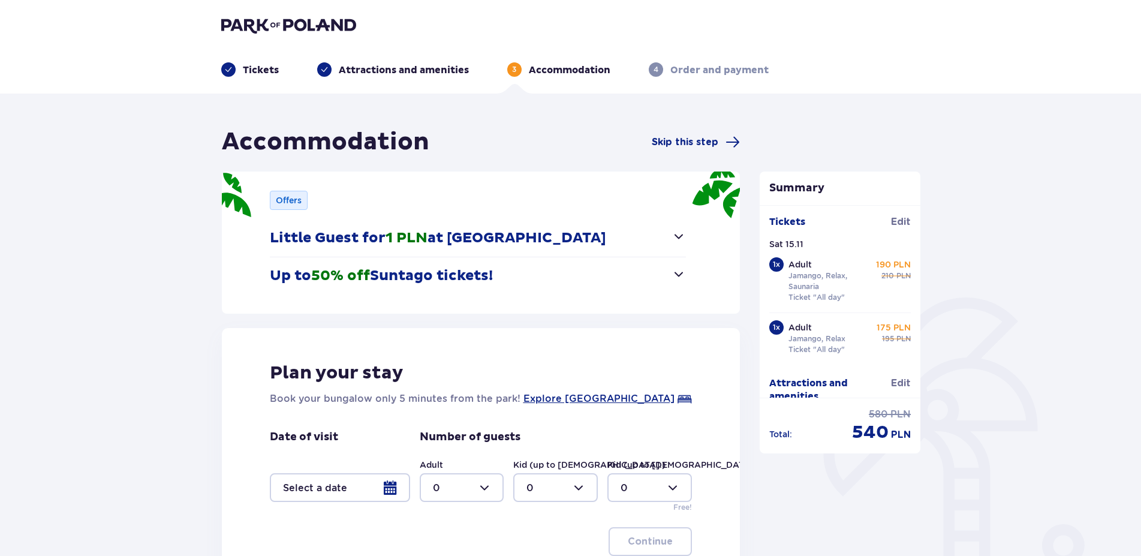
scroll to position [149, 0]
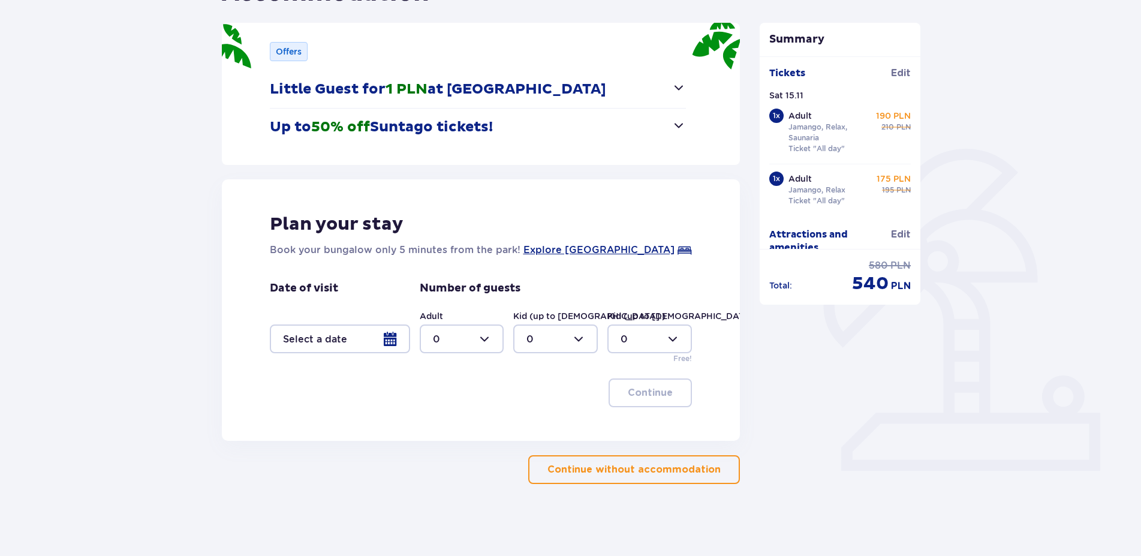
click at [636, 478] on button "Continue without accommodation" at bounding box center [634, 469] width 212 height 29
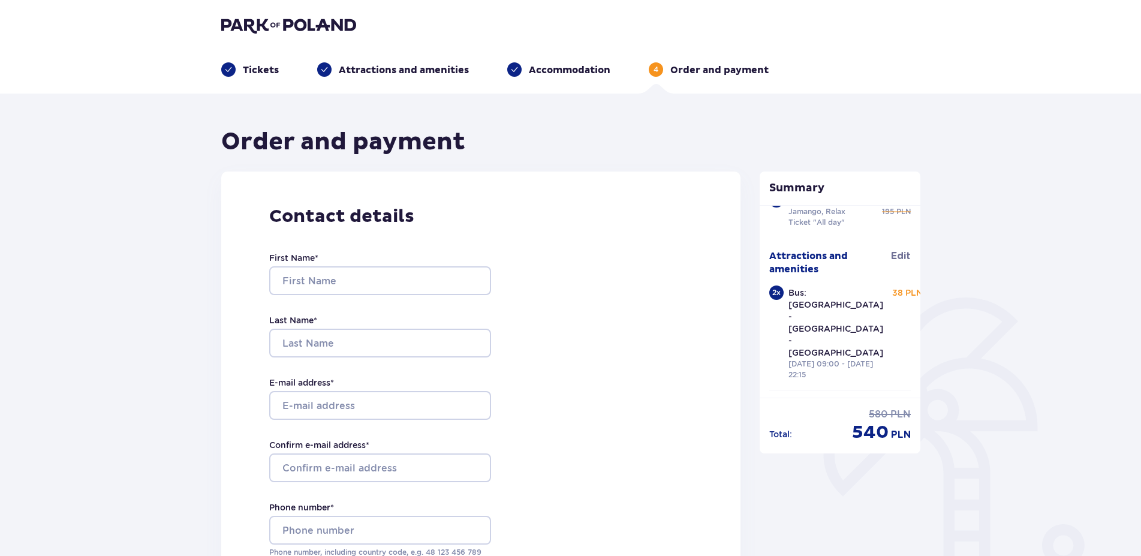
scroll to position [184, 0]
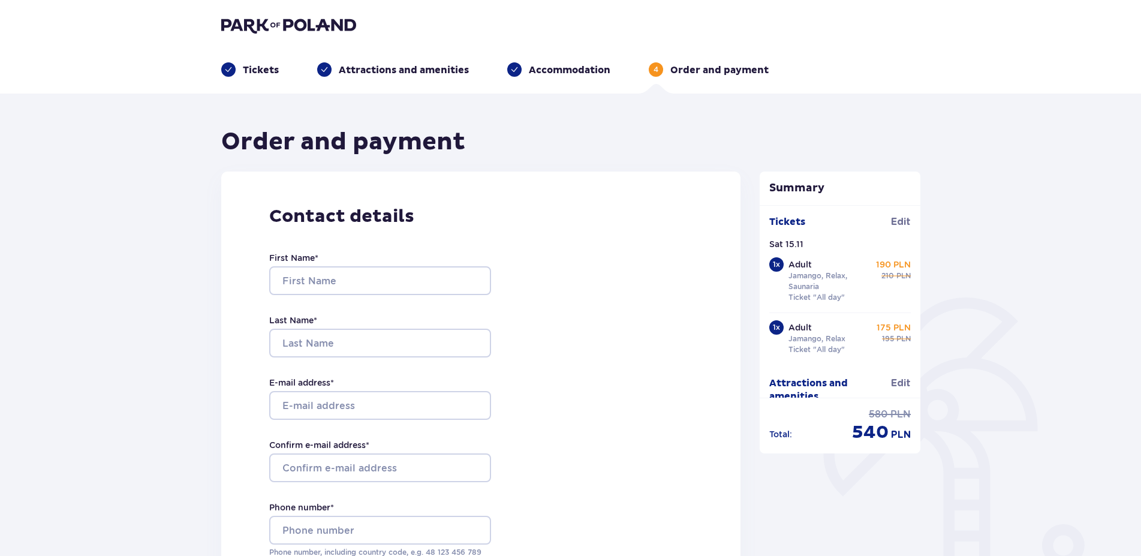
scroll to position [127, 0]
